Goal: Find specific page/section: Find specific page/section

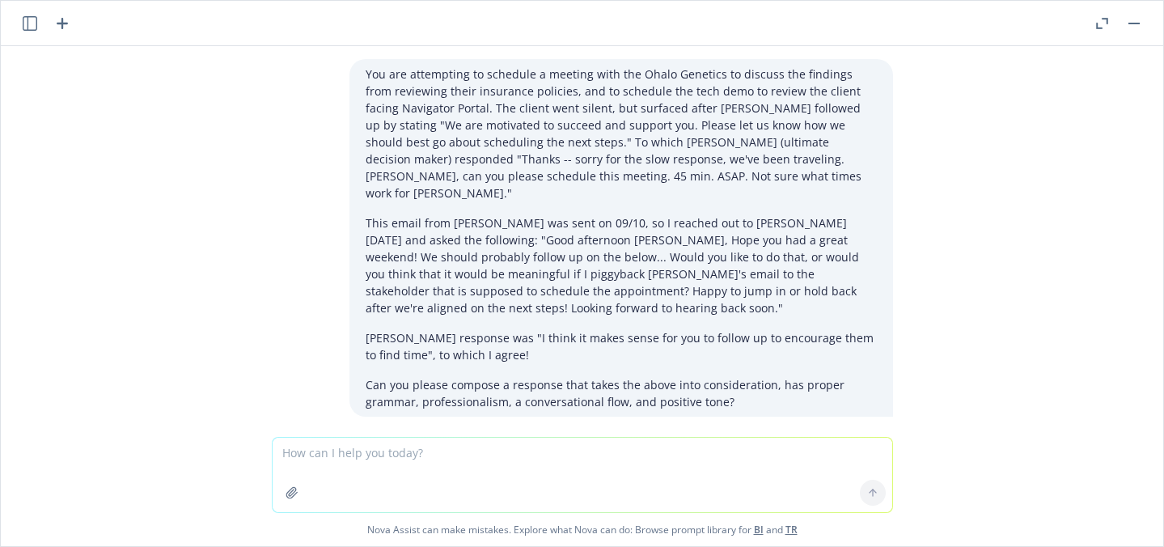
click at [34, 26] on icon "button" at bounding box center [30, 23] width 15 height 15
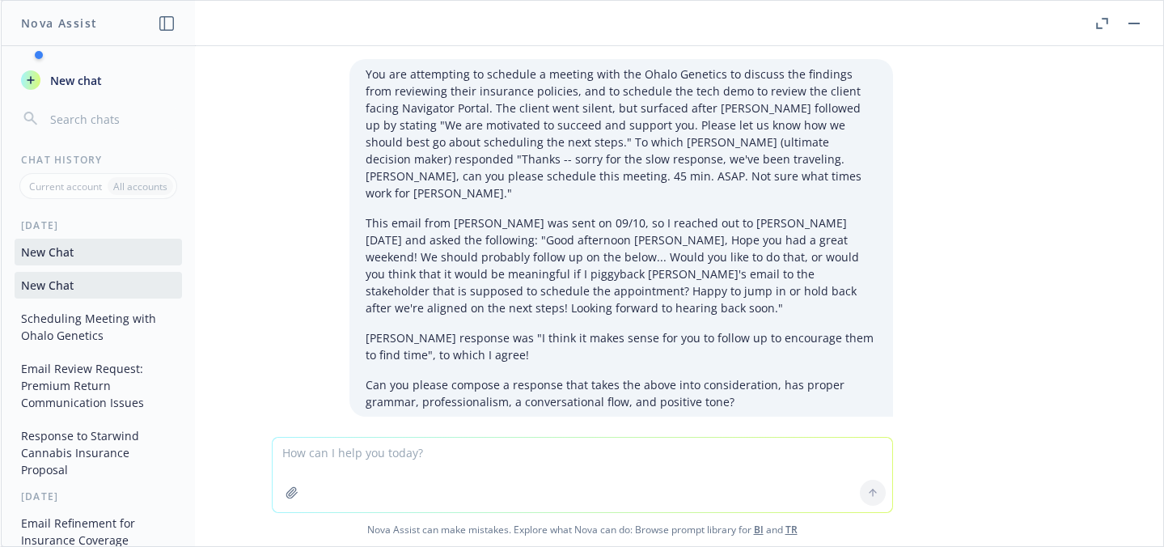
click at [34, 26] on h1 "Nova Assist" at bounding box center [59, 23] width 76 height 17
click at [1134, 27] on button "button" at bounding box center [1134, 23] width 19 height 19
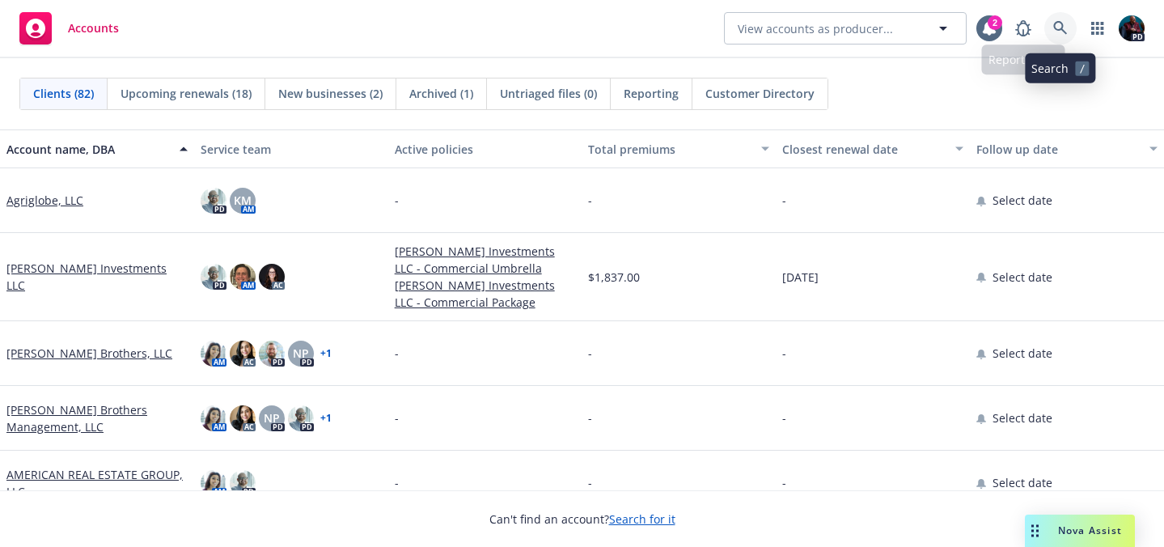
click at [1049, 25] on link at bounding box center [1061, 28] width 32 height 32
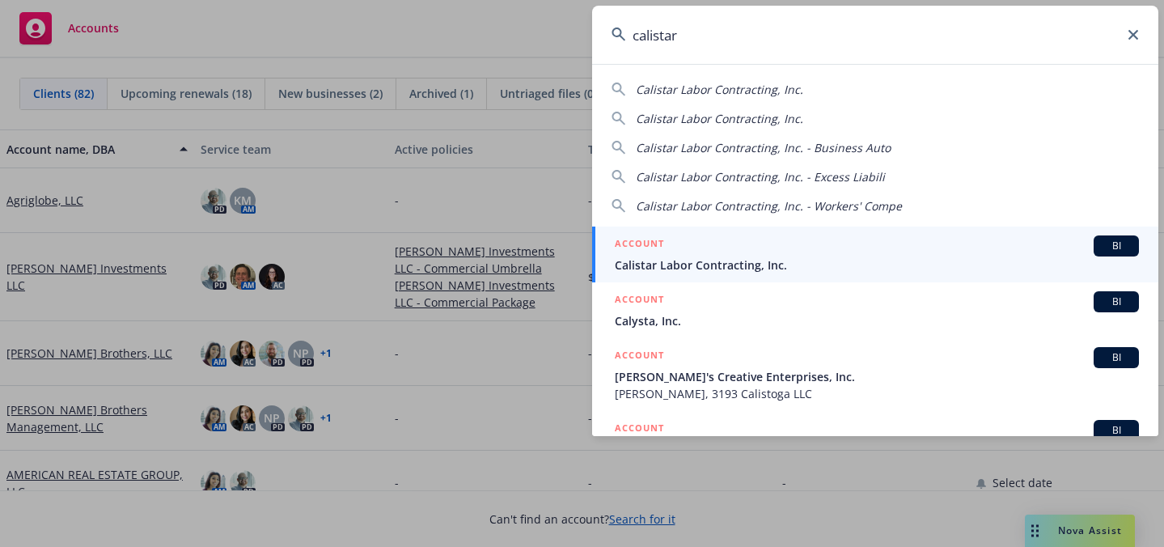
type input "calistar"
click at [833, 248] on div "ACCOUNT BI" at bounding box center [877, 245] width 524 height 21
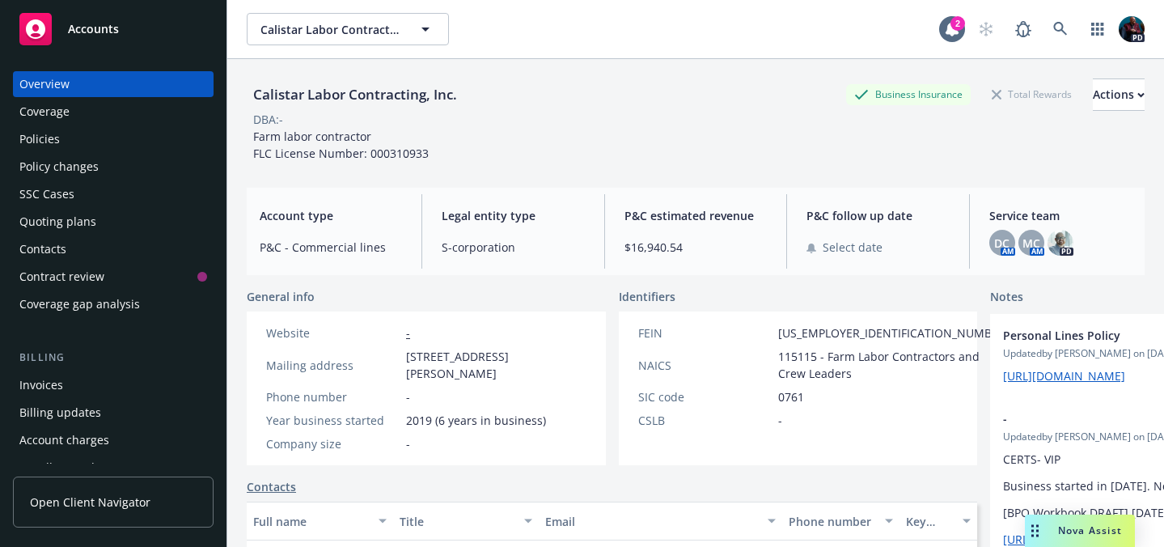
click at [93, 135] on div "Policies" at bounding box center [113, 139] width 188 height 26
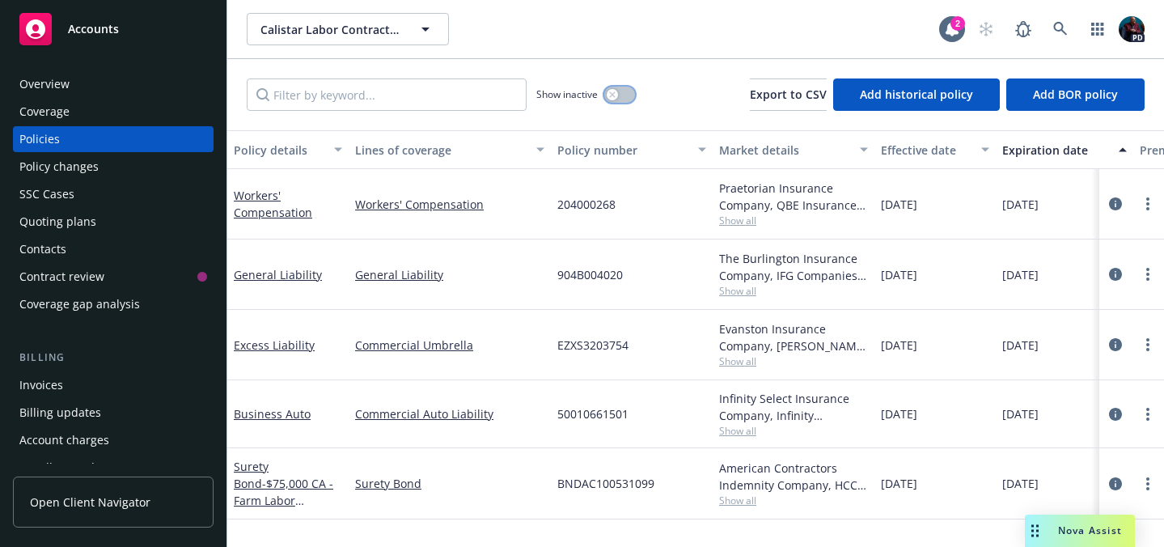
click at [613, 93] on icon "button" at bounding box center [612, 94] width 6 height 6
